Goal: Check status: Check status

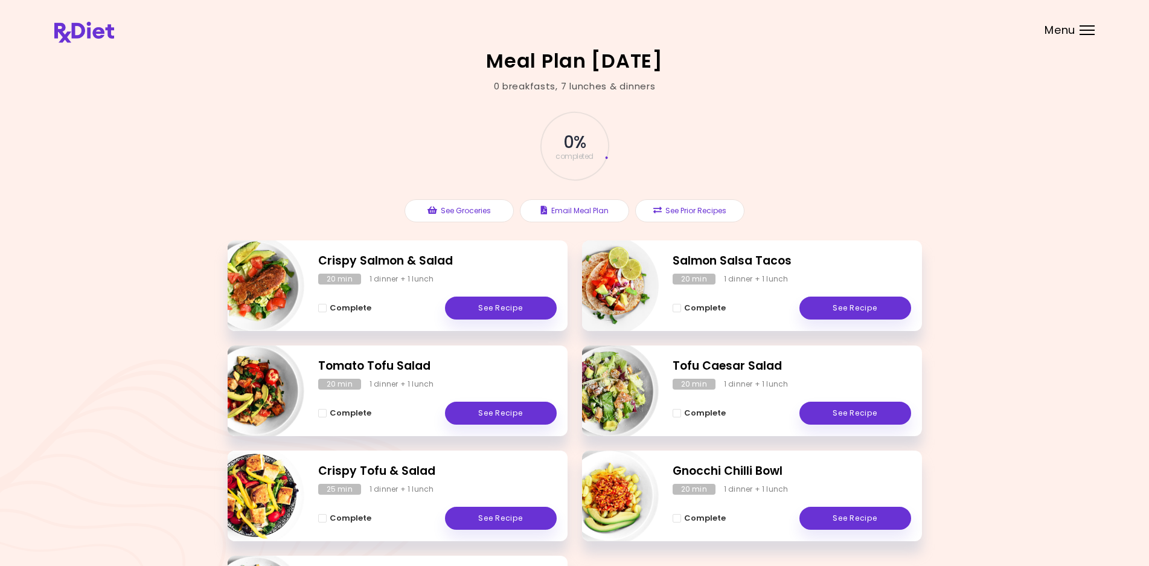
click at [1078, 27] on header at bounding box center [574, 24] width 1149 height 48
click at [1083, 28] on div "Menu" at bounding box center [1086, 30] width 15 height 10
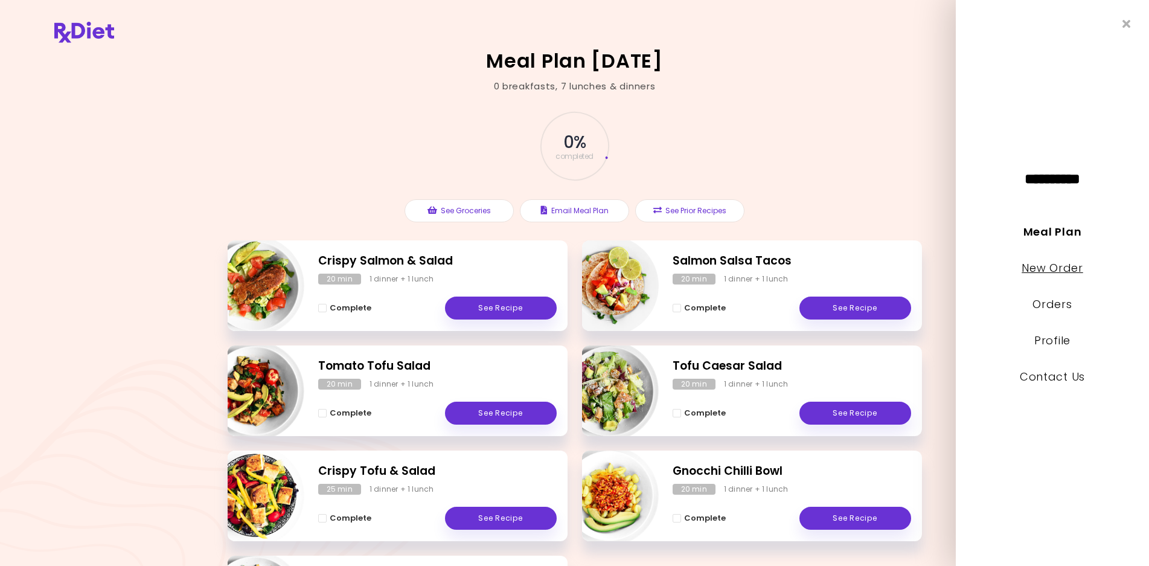
click at [1071, 269] on link "New Order" at bounding box center [1052, 267] width 61 height 15
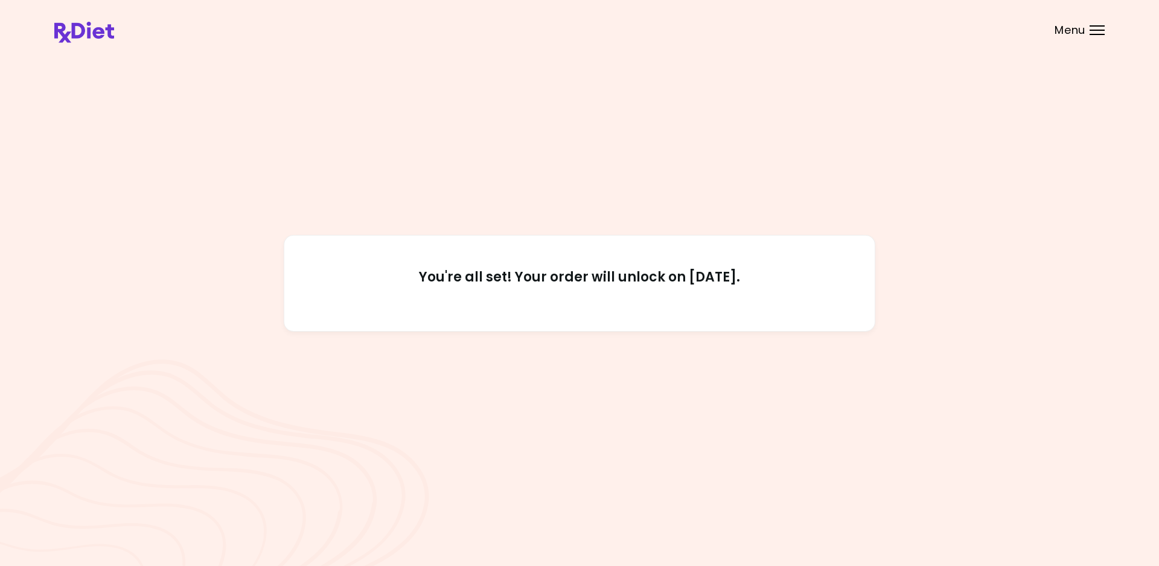
click at [825, 140] on div "You're all set! Your order will unlock on [DATE]." at bounding box center [579, 282] width 1051 height 463
click at [1105, 29] on header at bounding box center [579, 24] width 1159 height 48
click at [1093, 31] on div "Menu" at bounding box center [1097, 30] width 15 height 10
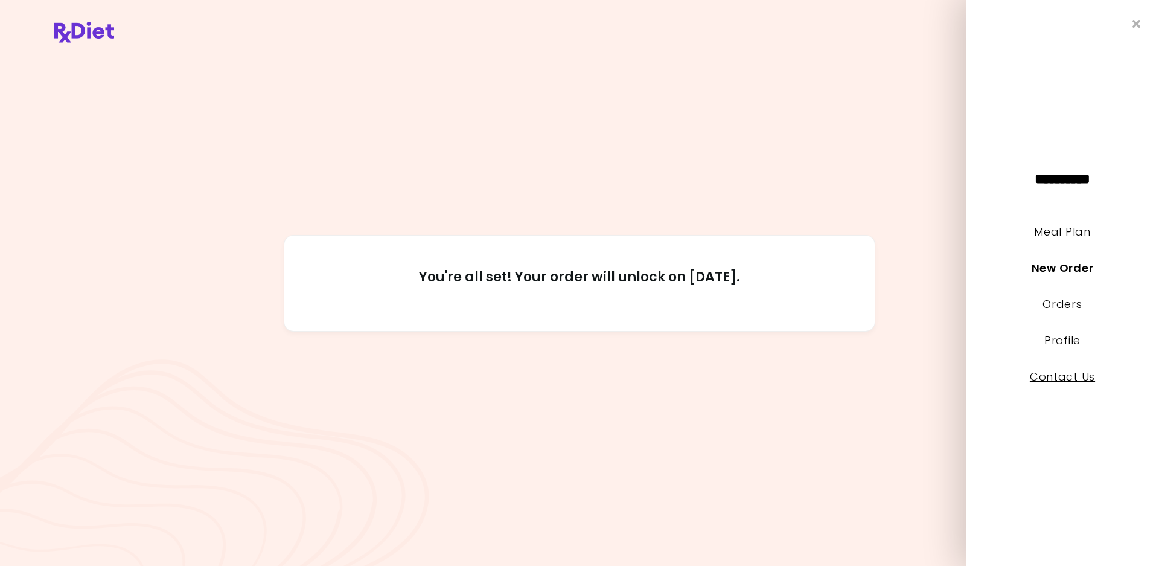
click at [1066, 374] on link "Contact Us" at bounding box center [1062, 376] width 65 height 15
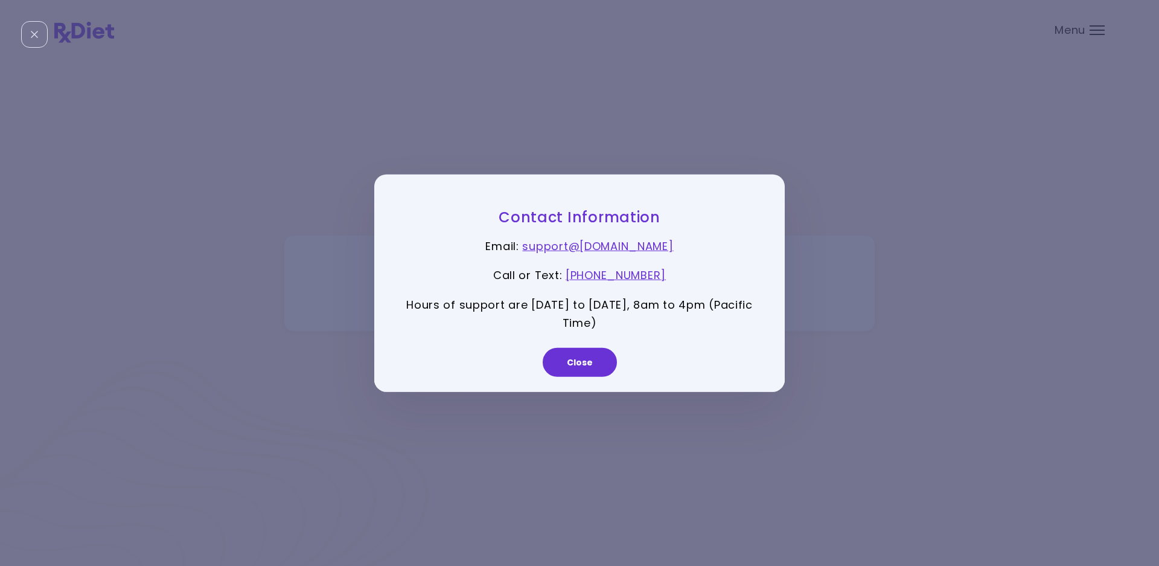
click at [616, 369] on div "Close" at bounding box center [579, 367] width 411 height 50
drag, startPoint x: 598, startPoint y: 365, endPoint x: 588, endPoint y: 350, distance: 18.8
click at [600, 365] on button "Close" at bounding box center [580, 362] width 74 height 29
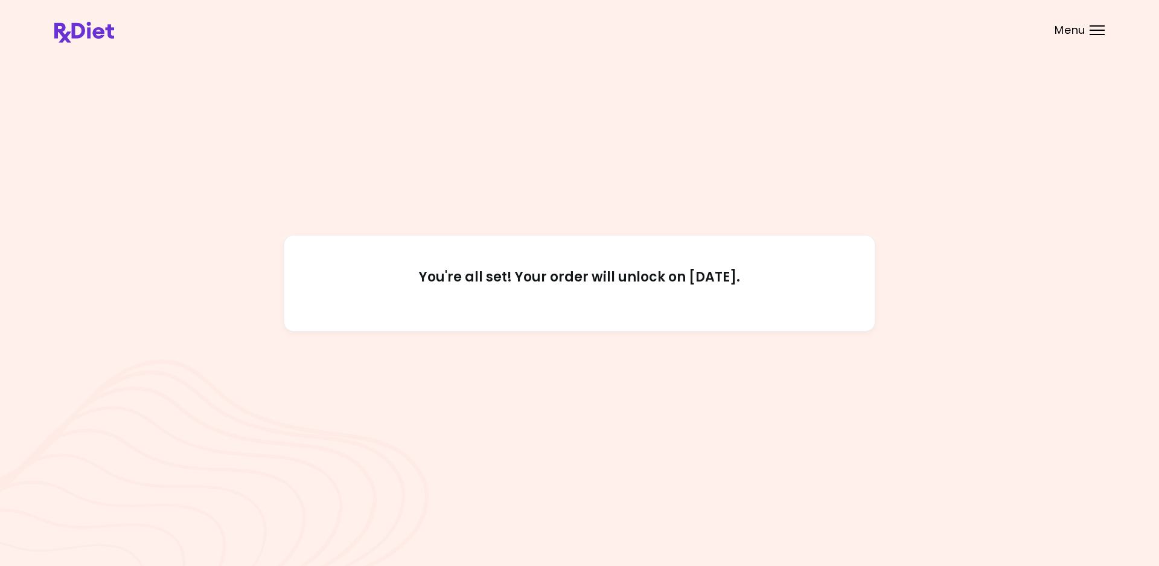
click at [1096, 34] on div at bounding box center [1097, 34] width 15 height 1
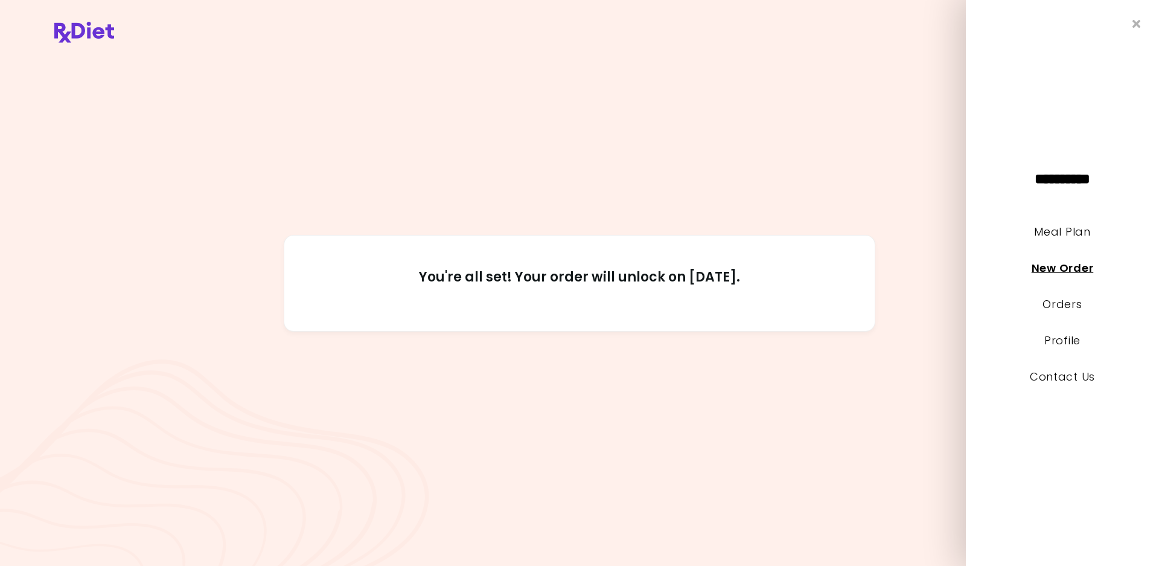
click at [1064, 271] on link "New Order" at bounding box center [1063, 267] width 62 height 15
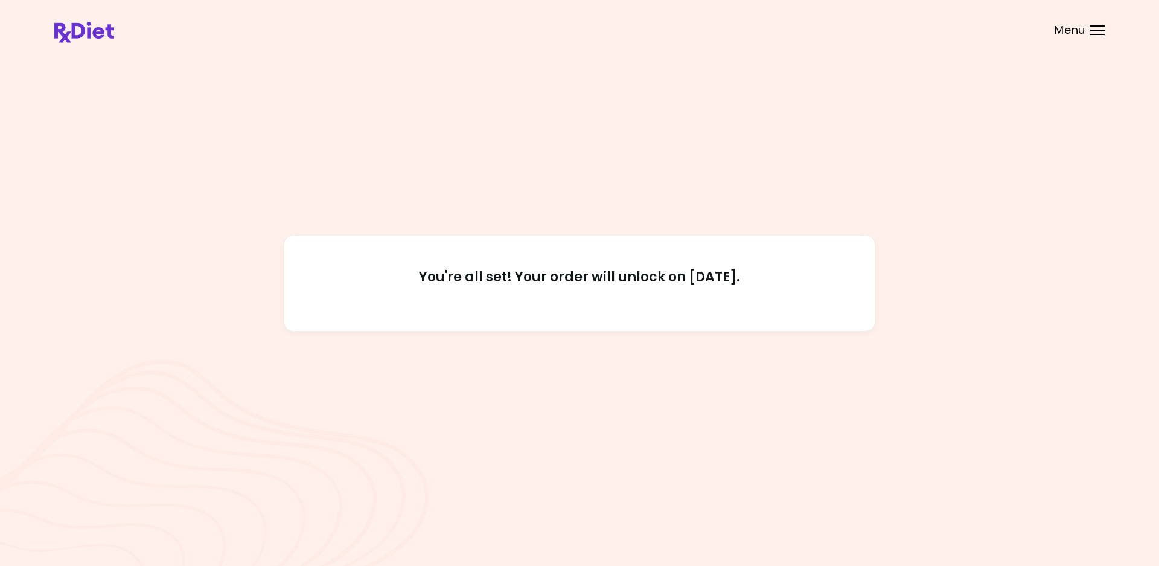
drag, startPoint x: 508, startPoint y: 275, endPoint x: 801, endPoint y: 292, distance: 293.3
click at [801, 292] on h2 "You're all set! Your order will unlock on [DATE]." at bounding box center [580, 283] width 536 height 29
click at [729, 395] on div "You're all set! Your order will unlock on [DATE]." at bounding box center [579, 282] width 1051 height 463
drag, startPoint x: 705, startPoint y: 275, endPoint x: 788, endPoint y: 289, distance: 83.9
click at [788, 289] on h2 "You're all set! Your order will unlock on [DATE]." at bounding box center [580, 283] width 536 height 29
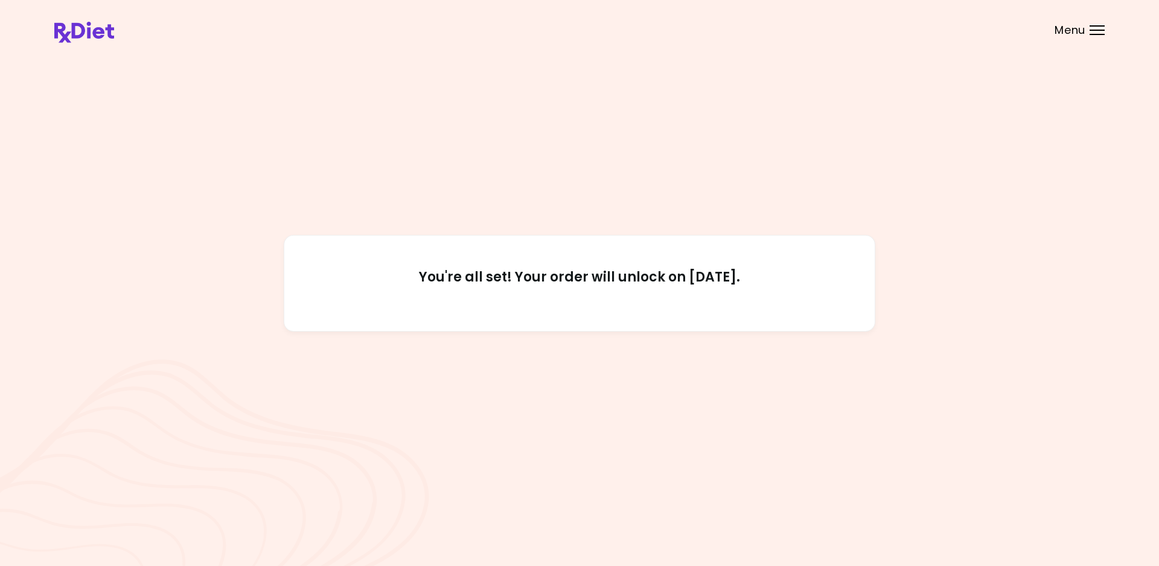
drag, startPoint x: 690, startPoint y: 292, endPoint x: 750, endPoint y: 303, distance: 60.7
click at [750, 303] on div "You're all set! Your order will unlock on [DATE]." at bounding box center [580, 283] width 592 height 97
click at [660, 281] on h2 "You're all set! Your order will unlock on [DATE]." at bounding box center [580, 283] width 536 height 29
drag, startPoint x: 673, startPoint y: 276, endPoint x: 802, endPoint y: 285, distance: 129.5
click at [802, 285] on h2 "You're all set! Your order will unlock on [DATE]." at bounding box center [580, 283] width 536 height 29
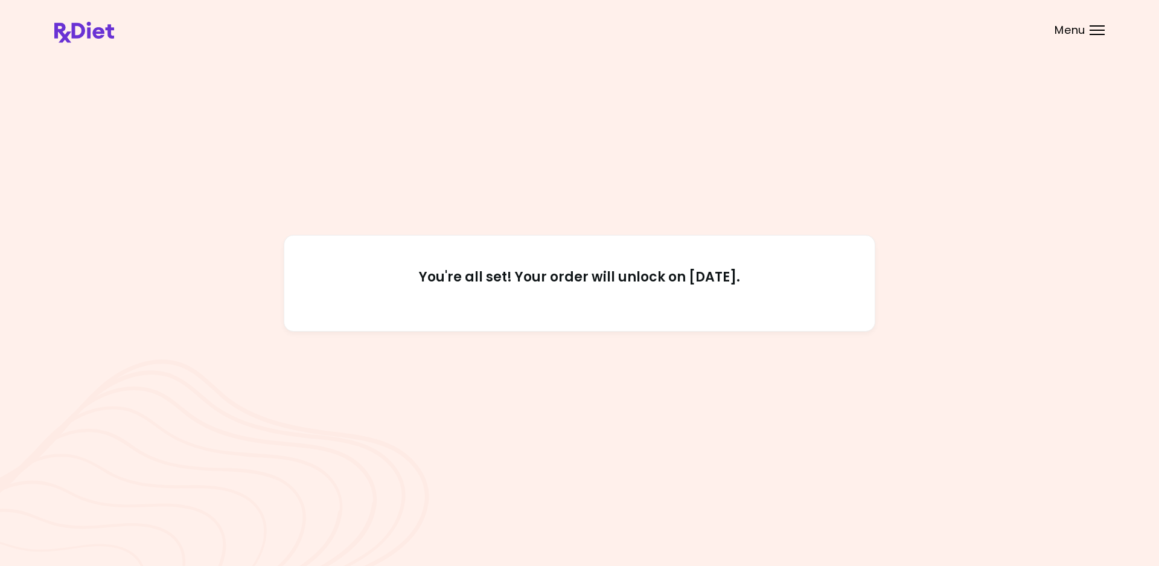
drag, startPoint x: 507, startPoint y: 277, endPoint x: 866, endPoint y: 318, distance: 361.6
click at [866, 318] on div "You're all set! Your order will unlock on [DATE]." at bounding box center [580, 283] width 592 height 97
